Goal: Task Accomplishment & Management: Manage account settings

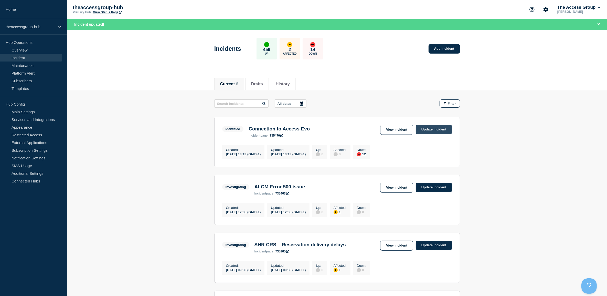
click at [428, 131] on link "Update incident" at bounding box center [434, 129] width 36 height 9
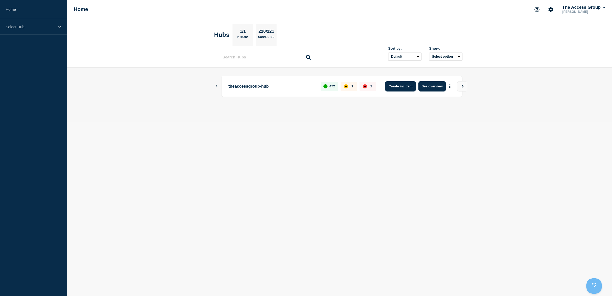
click at [396, 86] on button "Create incident" at bounding box center [400, 86] width 31 height 10
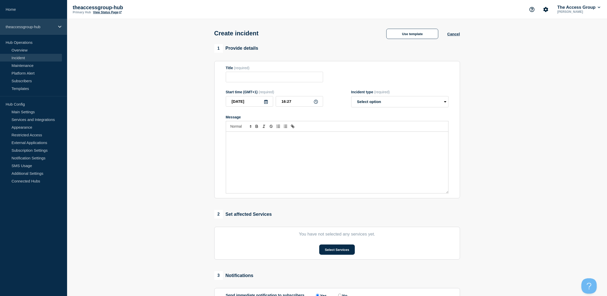
click at [17, 25] on p "theaccessgroup-hub" at bounding box center [30, 27] width 49 height 4
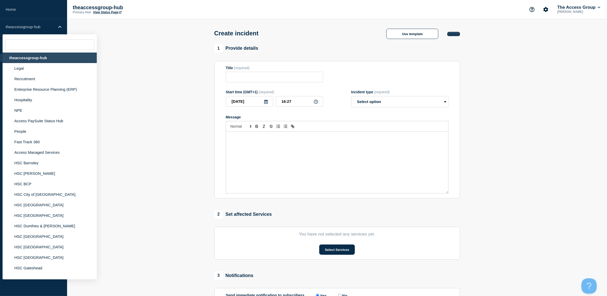
click at [454, 33] on button "Cancel" at bounding box center [453, 34] width 13 height 4
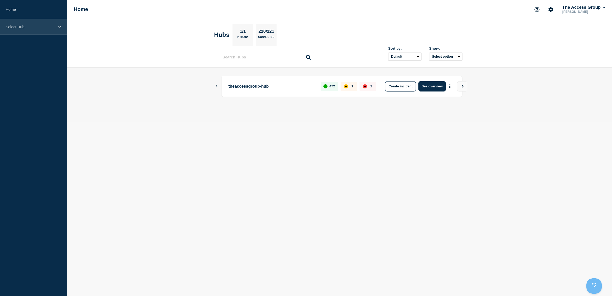
click at [14, 24] on div "Select Hub" at bounding box center [33, 27] width 67 height 16
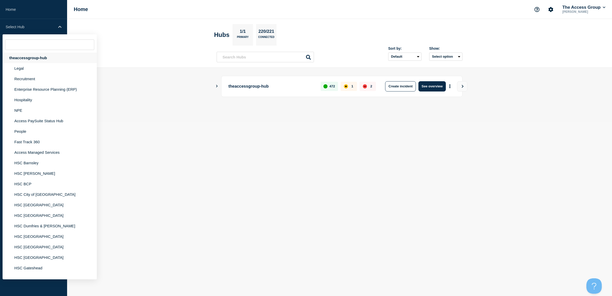
click at [16, 57] on div "theaccessgroup-hub" at bounding box center [50, 57] width 94 height 10
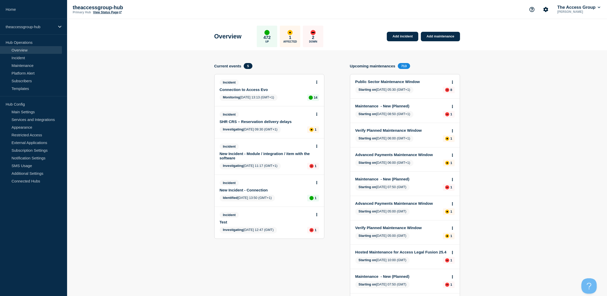
click at [240, 88] on link "Connection to Access Evo" at bounding box center [266, 89] width 92 height 4
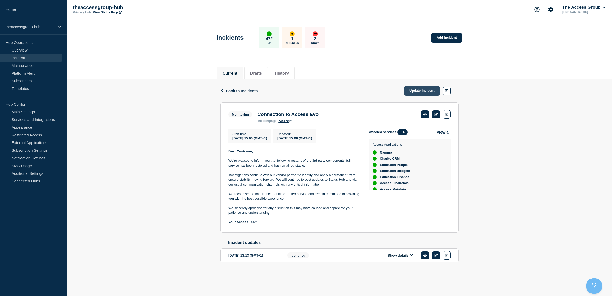
click at [412, 93] on link "Update incident" at bounding box center [422, 90] width 36 height 9
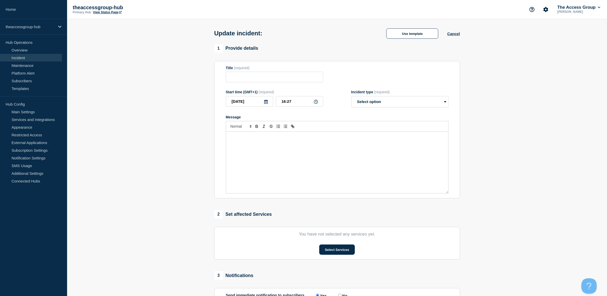
type input "Connection to Access Evo"
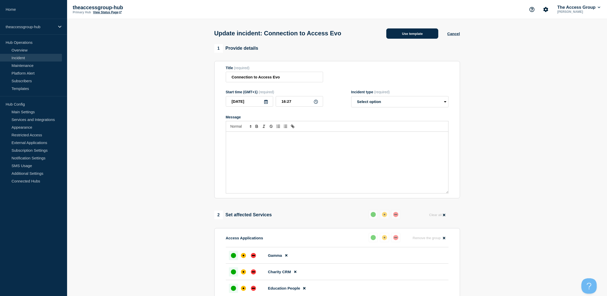
click at [405, 31] on button "Use template" at bounding box center [412, 33] width 52 height 10
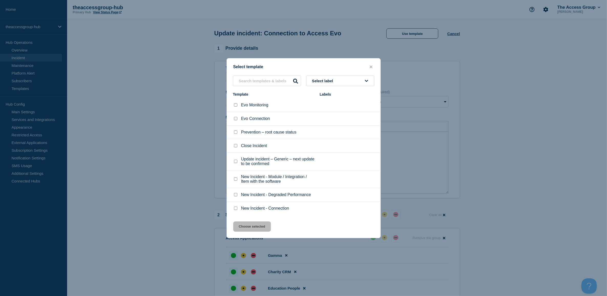
click at [233, 159] on div at bounding box center [235, 161] width 5 height 5
click at [233, 161] on div at bounding box center [235, 161] width 5 height 5
click at [235, 161] on input "Update incident – Generic – next update to be confirmed checkbox" at bounding box center [235, 160] width 3 height 3
checkbox input "true"
click at [251, 227] on button "Choose selected" at bounding box center [252, 226] width 38 height 10
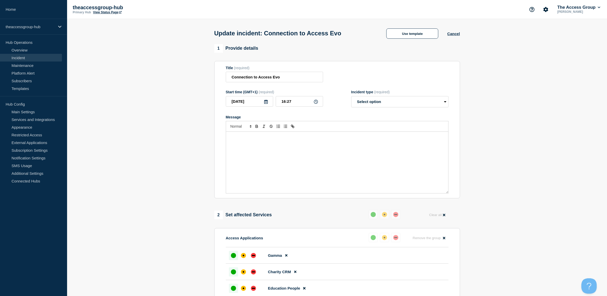
select select "investigating"
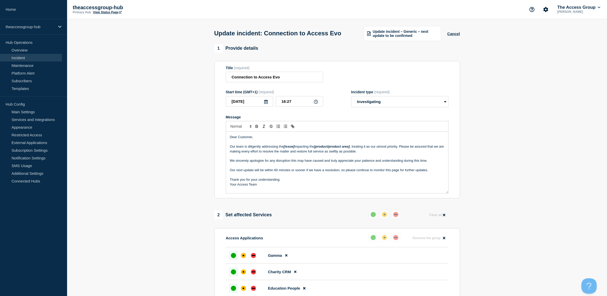
drag, startPoint x: 364, startPoint y: 160, endPoint x: 232, endPoint y: 154, distance: 132.2
click at [229, 157] on div "Dear Customer, Our team is diligently addressing the [issue] impacting the [pro…" at bounding box center [337, 162] width 222 height 61
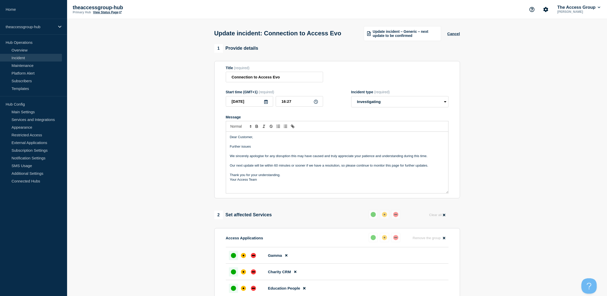
click at [286, 154] on p "Message" at bounding box center [337, 151] width 214 height 5
click at [285, 149] on p "Further issues" at bounding box center [337, 146] width 214 height 5
click at [255, 149] on p "Further issues" at bounding box center [337, 146] width 214 height 5
click at [302, 149] on p "Further issues were experienced on the" at bounding box center [337, 146] width 214 height 5
click at [355, 149] on p "Further issues were experienced on the 3rd party components around 16:00" at bounding box center [337, 146] width 214 height 5
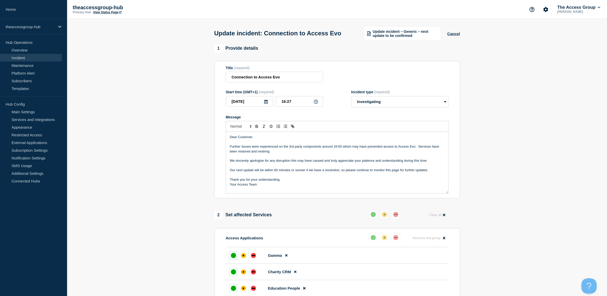
click at [262, 154] on p "Further issues were experienced on the 3rd party components around 16:00 which …" at bounding box center [337, 148] width 214 height 9
drag, startPoint x: 287, startPoint y: 159, endPoint x: 290, endPoint y: 160, distance: 2.9
click at [275, 158] on p "Message" at bounding box center [337, 156] width 214 height 5
click at [291, 154] on p "Further issues were experienced on the 3rd party components around 16:00 which …" at bounding box center [337, 148] width 214 height 9
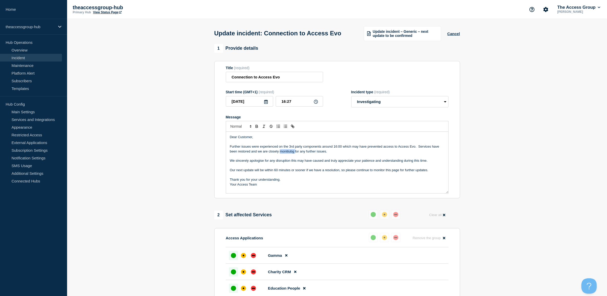
click at [291, 154] on p "Further issues were experienced on the 3rd party components around 16:00 which …" at bounding box center [337, 148] width 214 height 9
click at [244, 154] on p "Further issues were experienced on the 3rd party components around 16:00 which …" at bounding box center [337, 148] width 214 height 9
click at [325, 154] on p "Further issues were experienced on the 3rd party components around 16:00 which …" at bounding box center [337, 148] width 214 height 9
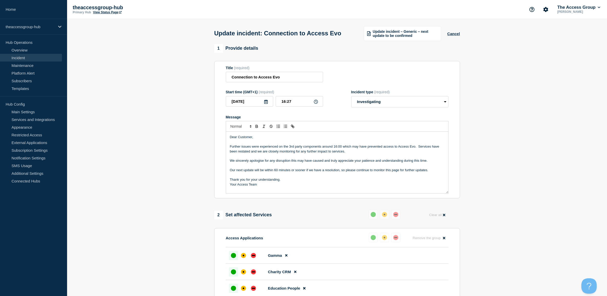
click at [296, 154] on p "Further issues were experienced on the 3rd party components around 16:00 which …" at bounding box center [337, 148] width 214 height 9
drag, startPoint x: 371, startPoint y: 161, endPoint x: 312, endPoint y: 160, distance: 58.1
click at [312, 154] on p "Further issues were experienced on the 3rd party components around 16:00 which …" at bounding box center [337, 148] width 214 height 9
click at [309, 154] on p "Further issues were experienced on the 3rd party components around 16:00 which …" at bounding box center [337, 148] width 214 height 9
drag, startPoint x: 321, startPoint y: 160, endPoint x: 370, endPoint y: 160, distance: 48.9
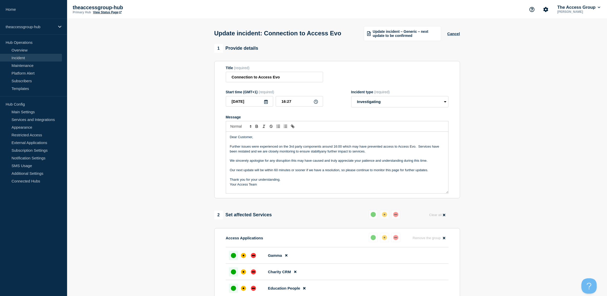
click at [370, 154] on p "Further issues were experienced on the 3rd party components around 16:00 which …" at bounding box center [337, 148] width 214 height 9
click at [303, 154] on p "Further issues were experienced on the 3rd party components around 16:00 which …" at bounding box center [337, 148] width 214 height 9
click at [324, 154] on p "Further issues were experienced on the 3rd party components around 16:00 which …" at bounding box center [337, 148] width 214 height 9
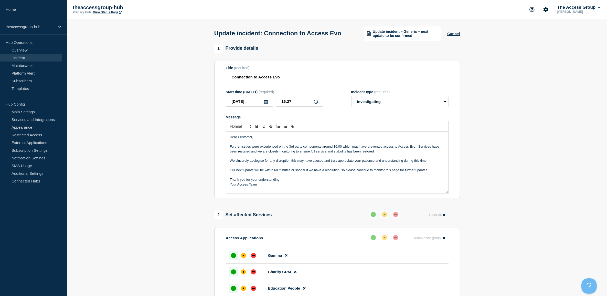
click at [332, 154] on p "Further issues were experienced on the 3rd party components around 16:00 which …" at bounding box center [337, 148] width 214 height 9
click at [434, 163] on p "We sincerely apologise for any disruption this may have caused and truly apprec…" at bounding box center [337, 160] width 214 height 5
click at [433, 158] on p "Message" at bounding box center [337, 156] width 214 height 5
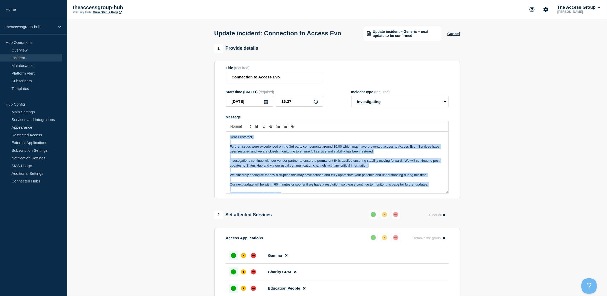
drag, startPoint x: 274, startPoint y: 199, endPoint x: 221, endPoint y: 120, distance: 95.3
click at [221, 120] on section "Title (required) Connection to Access Evo Start time (GMT+1) (required) [DATE] …" at bounding box center [337, 129] width 246 height 137
copy div "Dear Customer, Further issues were experienced on the 3rd party components arou…"
click at [326, 182] on p "Message" at bounding box center [337, 179] width 214 height 5
drag, startPoint x: 270, startPoint y: 197, endPoint x: 218, endPoint y: 133, distance: 82.9
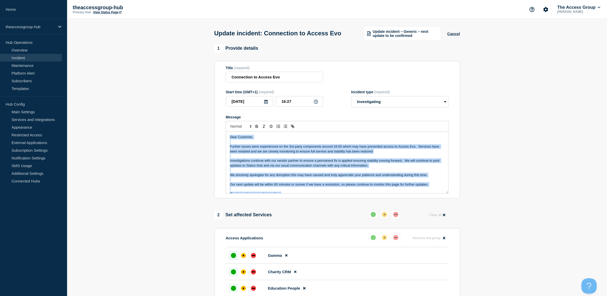
click at [218, 133] on section "Title (required) Connection to Access Evo Start time (GMT+1) (required) [DATE] …" at bounding box center [337, 129] width 246 height 137
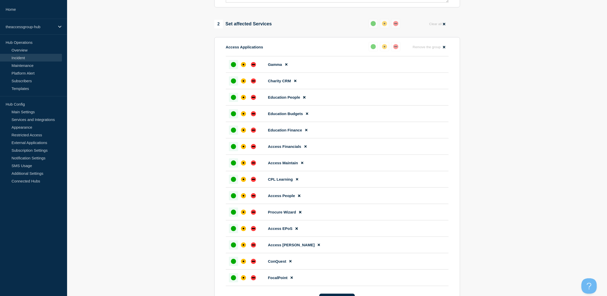
scroll to position [192, 0]
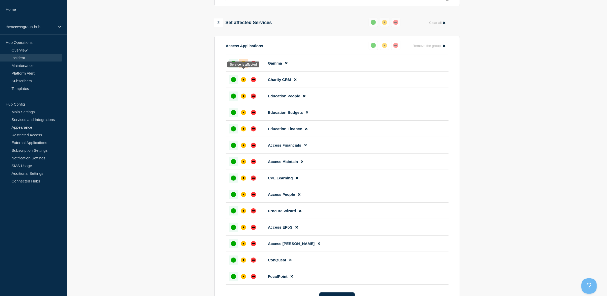
click at [244, 66] on div "affected" at bounding box center [243, 63] width 5 height 5
click at [244, 82] on div "affected" at bounding box center [243, 79] width 5 height 5
click at [243, 101] on div at bounding box center [243, 95] width 9 height 9
click at [380, 50] on button at bounding box center [384, 45] width 9 height 9
click at [241, 117] on div at bounding box center [243, 112] width 9 height 9
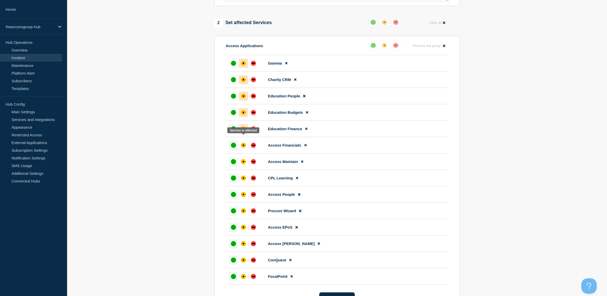
click at [245, 131] on div "affected" at bounding box center [243, 128] width 5 height 5
click at [245, 148] on div "affected" at bounding box center [243, 145] width 5 height 5
click at [246, 164] on div "affected" at bounding box center [243, 161] width 5 height 5
click at [243, 199] on div at bounding box center [243, 194] width 9 height 9
click at [244, 180] on div "affected" at bounding box center [243, 177] width 5 height 5
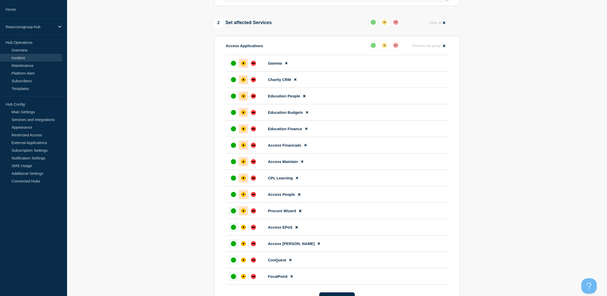
click at [245, 213] on div "affected" at bounding box center [243, 210] width 5 height 5
click at [245, 230] on div "affected" at bounding box center [243, 226] width 5 height 5
click at [242, 246] on div "affected" at bounding box center [243, 243] width 5 height 5
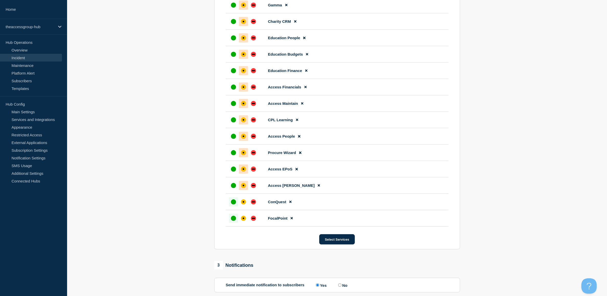
scroll to position [256, 0]
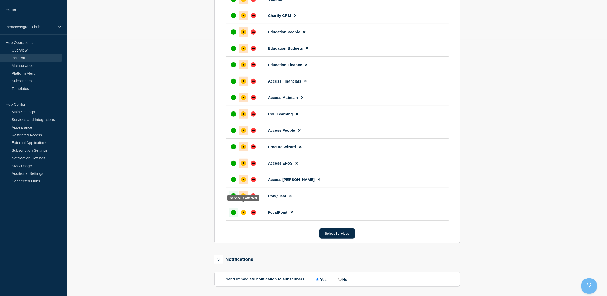
click at [243, 198] on div "affected" at bounding box center [243, 195] width 5 height 5
click at [243, 217] on div at bounding box center [243, 212] width 9 height 9
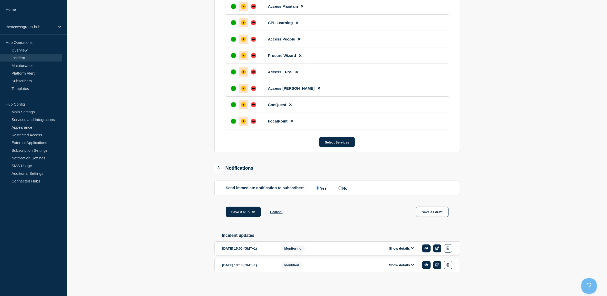
scroll to position [359, 0]
click at [431, 207] on button "Save as draft" at bounding box center [432, 212] width 33 height 10
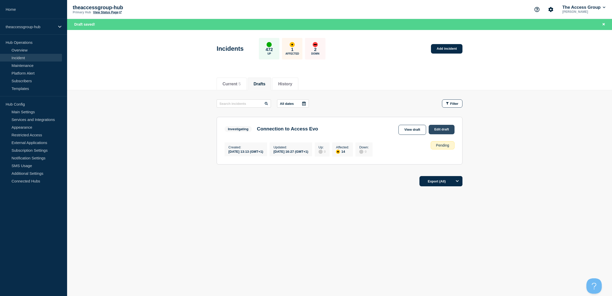
click at [438, 128] on link "Edit draft" at bounding box center [441, 129] width 26 height 9
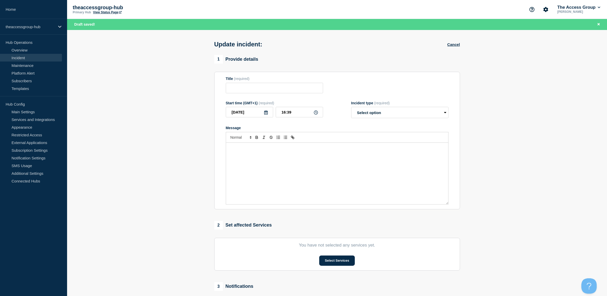
type input "Connection to Access Evo"
type input "16:27"
select select "investigating"
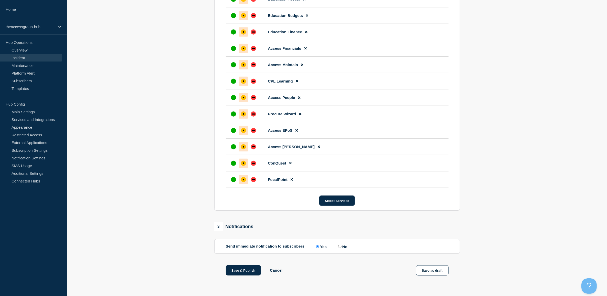
scroll to position [291, 0]
click at [422, 269] on button "Save as draft" at bounding box center [432, 270] width 33 height 10
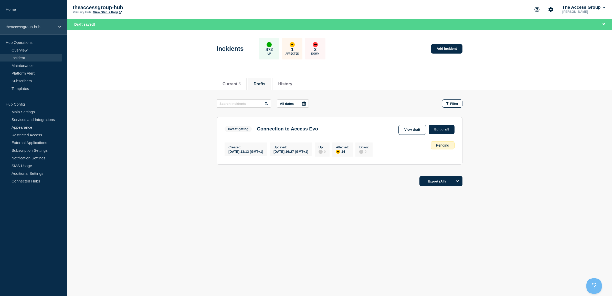
click at [35, 25] on p "theaccessgroup-hub" at bounding box center [30, 27] width 49 height 4
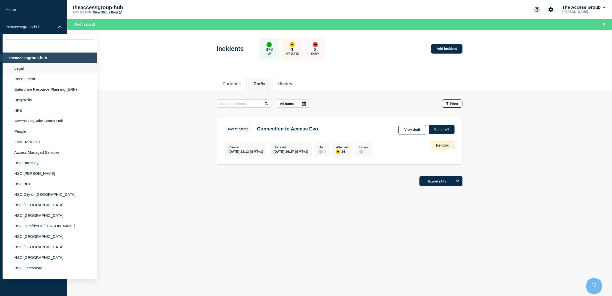
click at [19, 70] on li "Legal" at bounding box center [50, 68] width 94 height 10
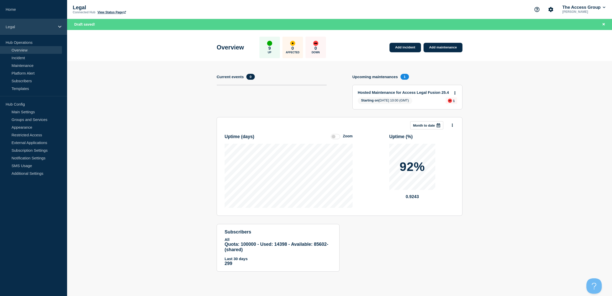
drag, startPoint x: 4, startPoint y: 25, endPoint x: 12, endPoint y: 31, distance: 9.5
click at [4, 25] on div "Legal" at bounding box center [33, 27] width 67 height 16
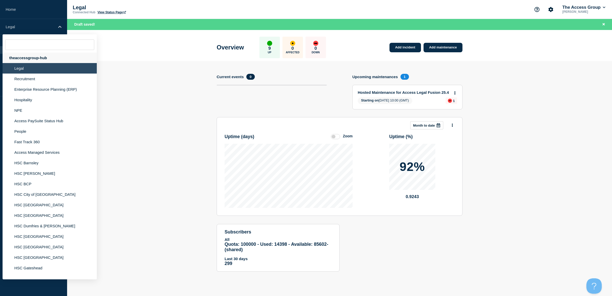
click at [33, 57] on div "theaccessgroup-hub" at bounding box center [50, 57] width 94 height 10
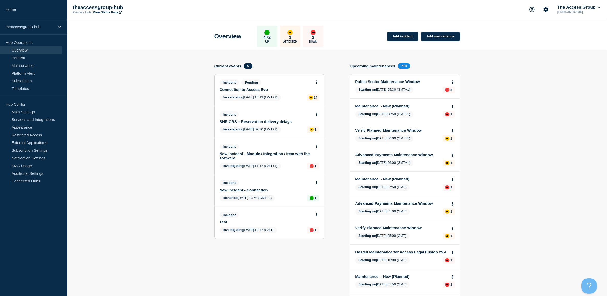
click at [253, 89] on link "Connection to Access Evo" at bounding box center [266, 89] width 92 height 4
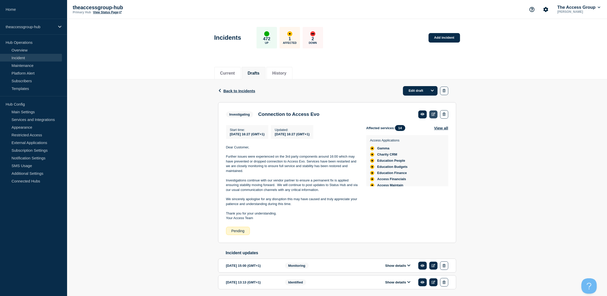
click at [435, 114] on icon at bounding box center [433, 113] width 4 height 3
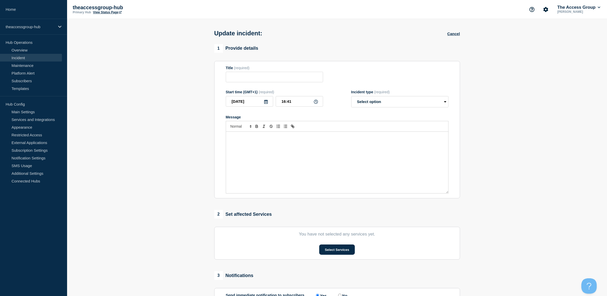
type input "Connection to Access Evo"
type input "16:27"
select select "investigating"
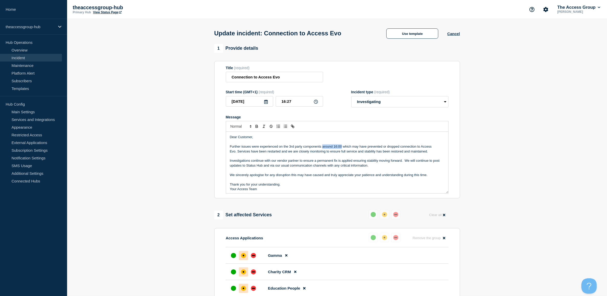
drag, startPoint x: 322, startPoint y: 147, endPoint x: 342, endPoint y: 147, distance: 19.7
click at [342, 147] on p "Further issues were experienced on the 3rd party components around 16:00 which …" at bounding box center [337, 148] width 214 height 9
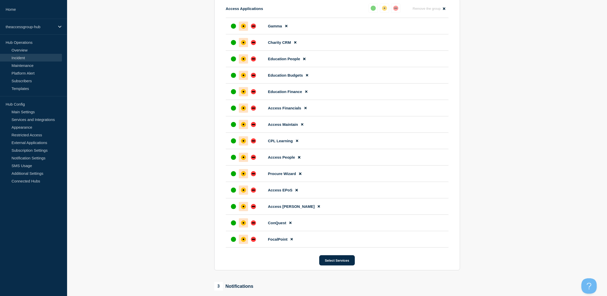
scroll to position [291, 0]
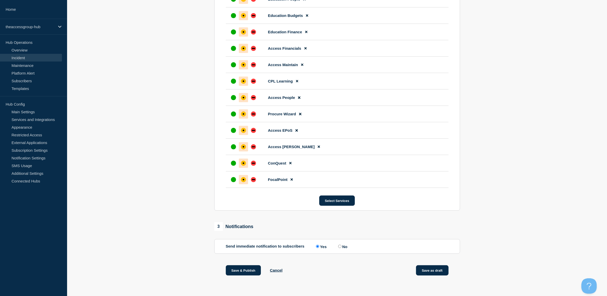
click at [420, 270] on button "Save as draft" at bounding box center [432, 270] width 33 height 10
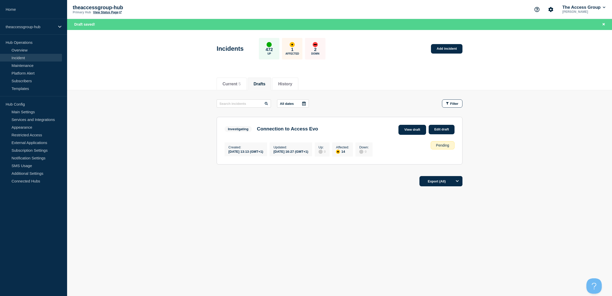
click at [419, 128] on link "View draft" at bounding box center [412, 130] width 28 height 10
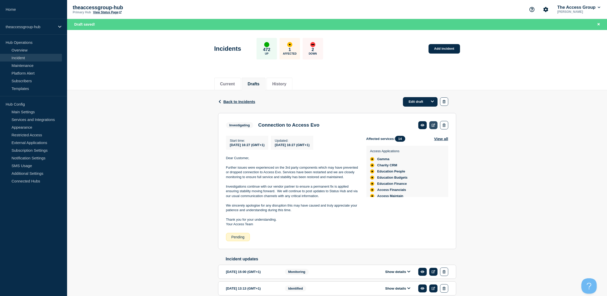
click at [434, 127] on link at bounding box center [433, 125] width 8 height 8
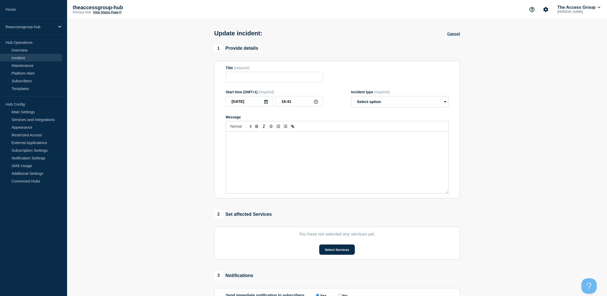
type input "Connection to Access Evo"
type input "16:27"
select select "investigating"
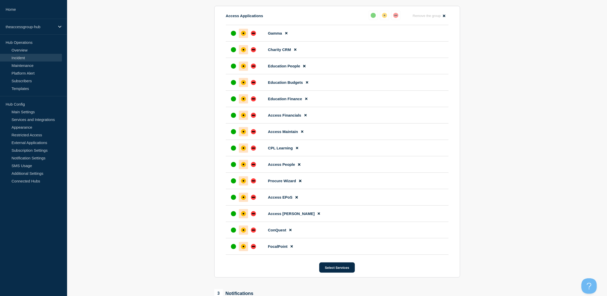
scroll to position [224, 0]
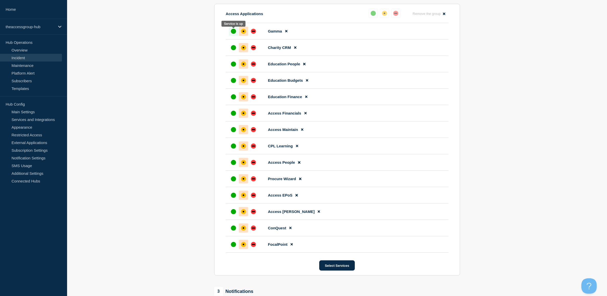
click at [234, 30] on div "up" at bounding box center [233, 31] width 5 height 5
click at [233, 46] on div at bounding box center [233, 47] width 9 height 9
click at [233, 69] on div at bounding box center [233, 63] width 9 height 9
click at [233, 83] on div "up" at bounding box center [233, 80] width 5 height 5
click at [232, 95] on div "up" at bounding box center [233, 96] width 5 height 5
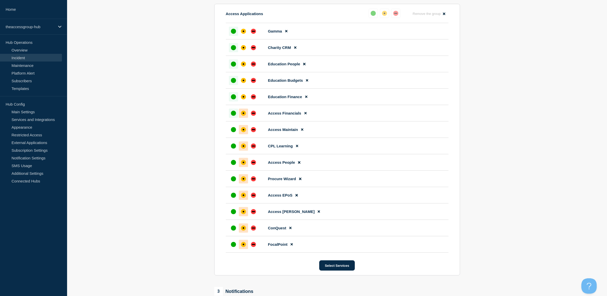
click at [232, 116] on div "up" at bounding box center [233, 113] width 5 height 5
click at [231, 131] on div "up" at bounding box center [233, 129] width 5 height 5
click at [232, 148] on div "up" at bounding box center [233, 145] width 5 height 5
click at [232, 164] on div "up" at bounding box center [233, 162] width 5 height 5
click at [232, 176] on div at bounding box center [233, 178] width 9 height 9
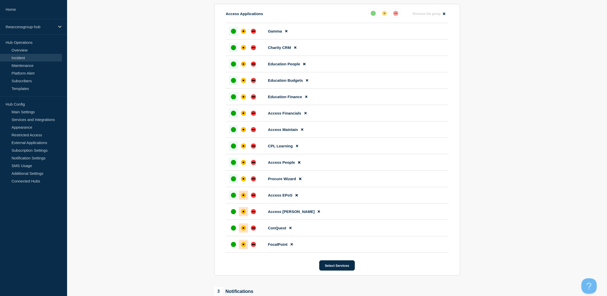
click at [231, 199] on div at bounding box center [233, 194] width 9 height 9
click at [231, 213] on div "up" at bounding box center [233, 211] width 5 height 5
click at [232, 226] on div at bounding box center [233, 227] width 9 height 9
click at [232, 242] on div at bounding box center [233, 244] width 9 height 9
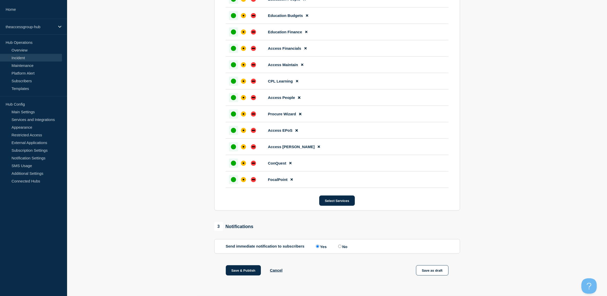
scroll to position [291, 0]
click at [433, 270] on button "Save as draft" at bounding box center [432, 270] width 33 height 10
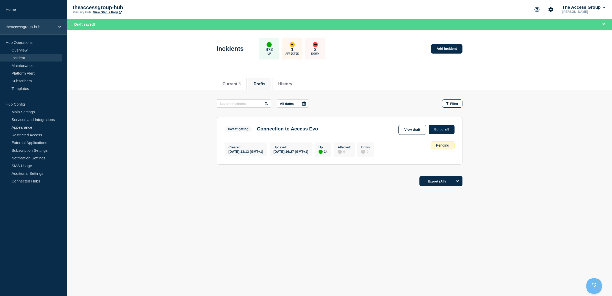
click at [31, 25] on p "theaccessgroup-hub" at bounding box center [30, 27] width 49 height 4
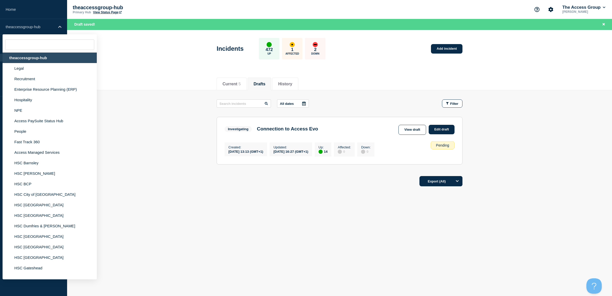
click at [22, 60] on div "theaccessgroup-hub" at bounding box center [50, 57] width 94 height 10
click at [20, 68] on li "Legal" at bounding box center [50, 68] width 94 height 10
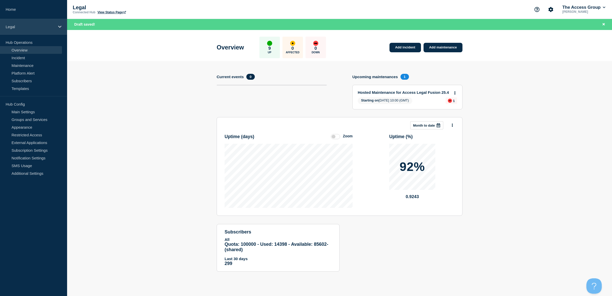
click at [23, 25] on p "Legal" at bounding box center [30, 27] width 49 height 4
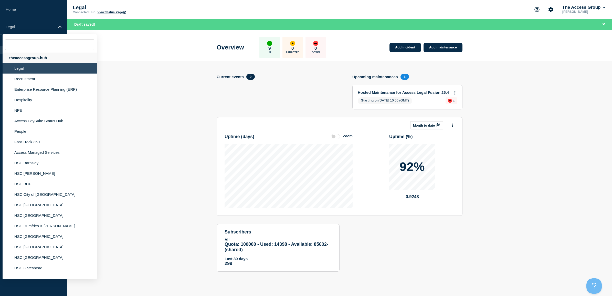
click at [24, 60] on div "theaccessgroup-hub" at bounding box center [50, 57] width 94 height 10
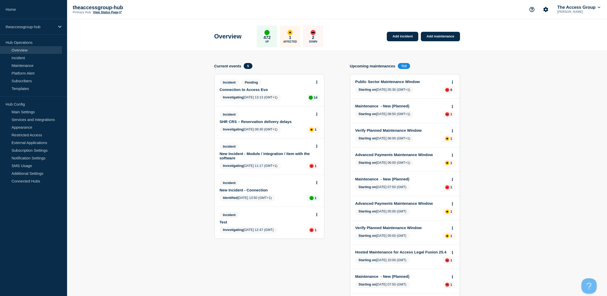
click at [235, 90] on link "Connection to Access Evo" at bounding box center [266, 89] width 92 height 4
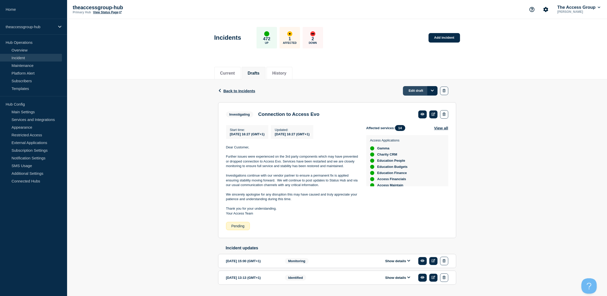
click at [419, 89] on link "Edit draft" at bounding box center [420, 90] width 35 height 9
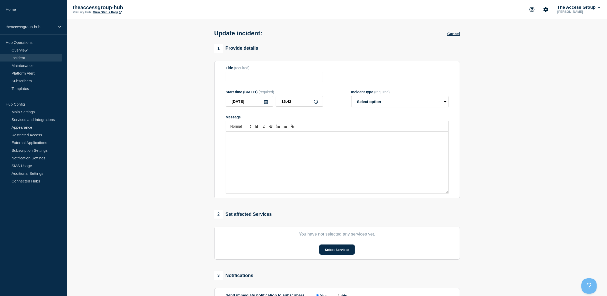
type input "Connection to Access Evo"
type input "16:27"
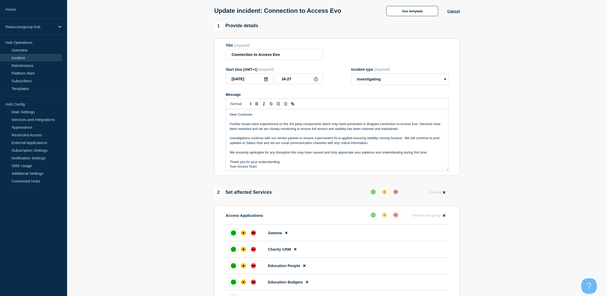
scroll to position [64, 0]
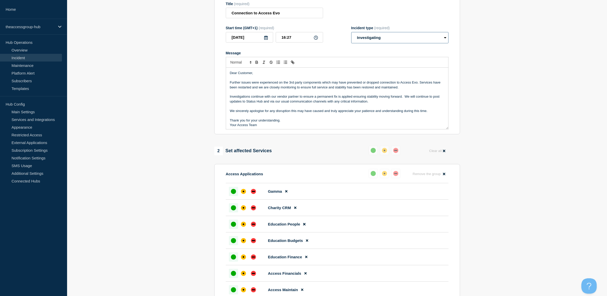
click at [391, 37] on select "Select option Investigating Identified Monitoring Resolved" at bounding box center [399, 37] width 97 height 11
select select "monitoring"
click at [351, 33] on select "Select option Investigating Identified Monitoring Resolved" at bounding box center [399, 37] width 97 height 11
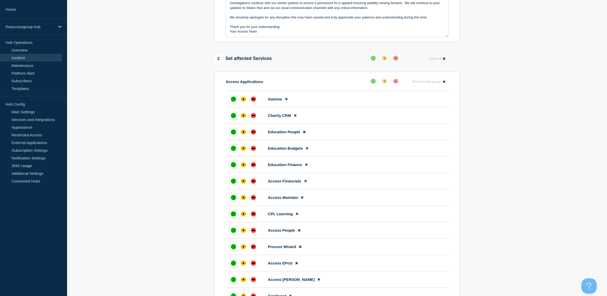
scroll to position [160, 0]
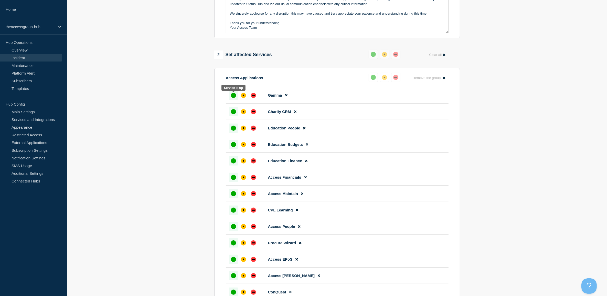
click at [233, 95] on div "up" at bounding box center [233, 95] width 5 height 5
click at [231, 116] on div at bounding box center [233, 111] width 9 height 9
click at [233, 133] on div at bounding box center [233, 127] width 9 height 9
click at [233, 140] on li "Education Budgets" at bounding box center [337, 144] width 223 height 16
click at [233, 147] on div "up" at bounding box center [233, 144] width 5 height 5
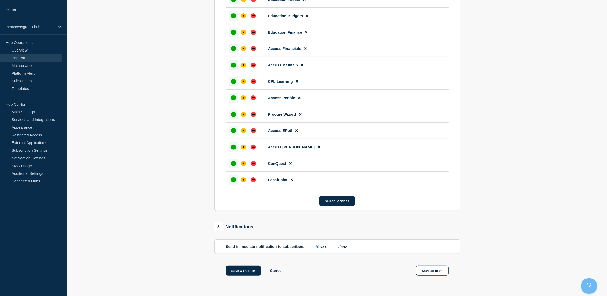
scroll to position [291, 0]
click at [432, 270] on button "Save as draft" at bounding box center [432, 270] width 33 height 10
